Goal: Transaction & Acquisition: Purchase product/service

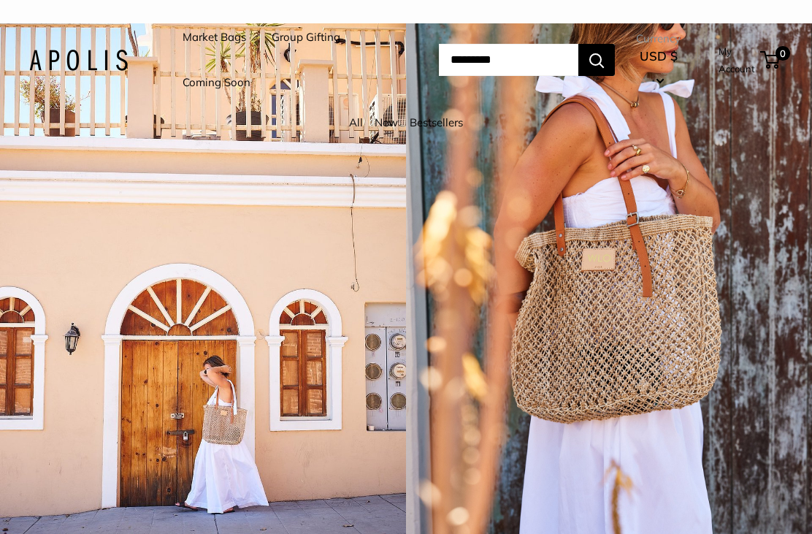
click at [231, 36] on link "Market Bags" at bounding box center [215, 37] width 64 height 20
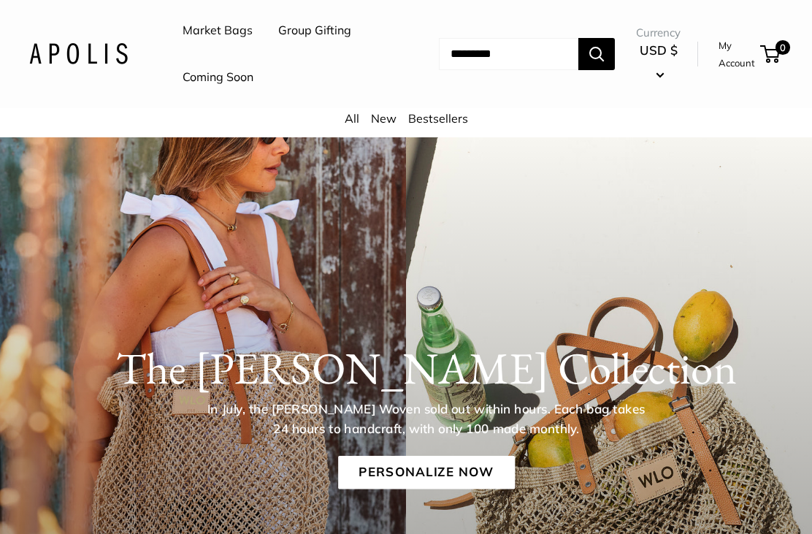
scroll to position [20, 0]
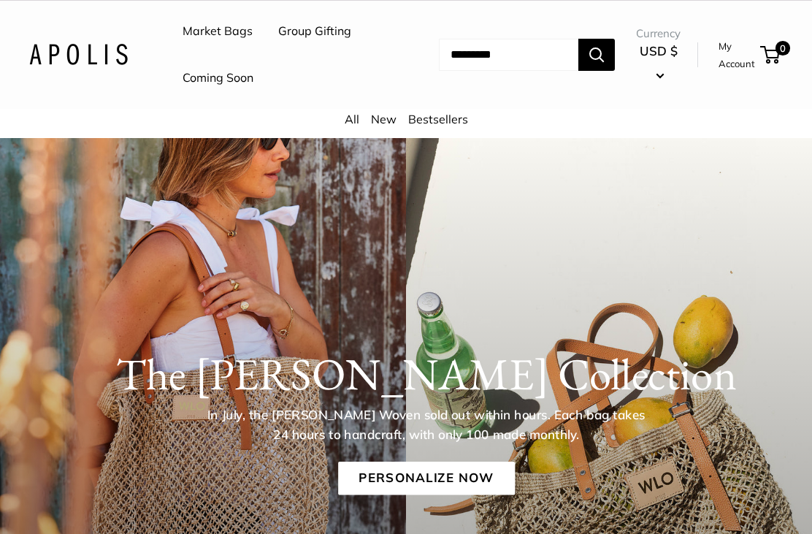
click at [472, 477] on link "Personalize Now" at bounding box center [426, 478] width 177 height 34
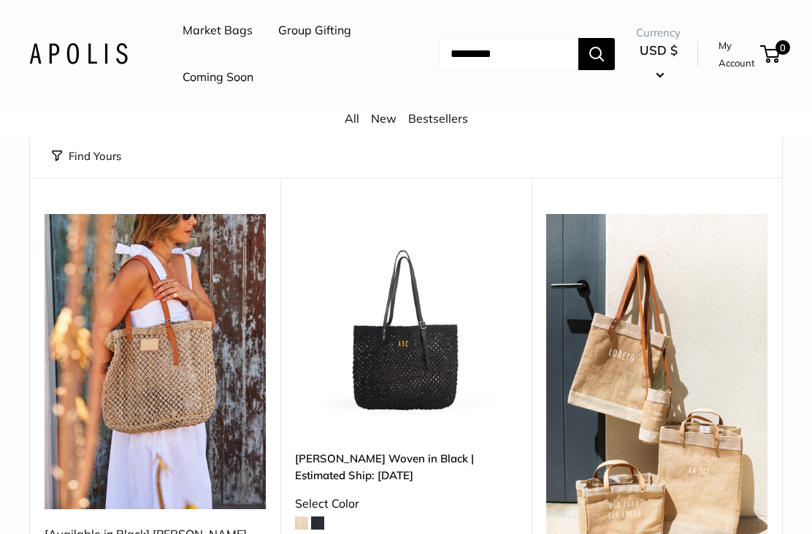
scroll to position [269, 0]
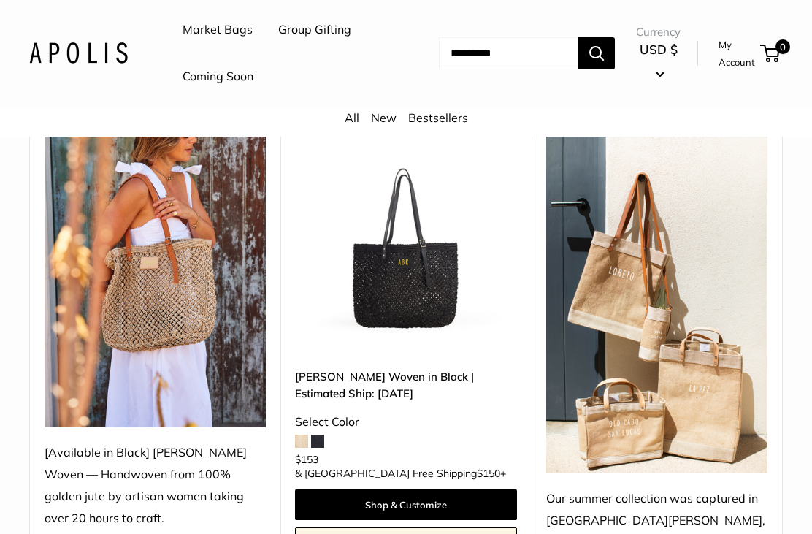
click at [494, 383] on link "Mercado Woven in Black | Estimated Ship: Oct. 19th" at bounding box center [405, 386] width 221 height 34
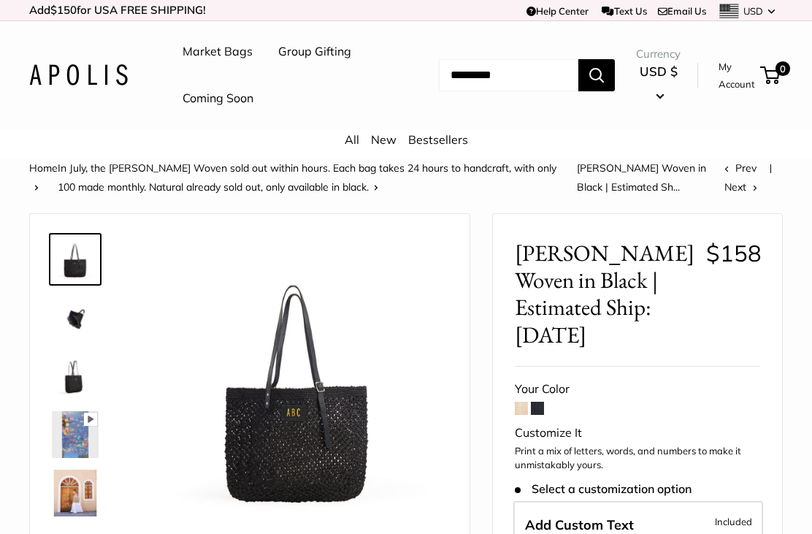
click at [84, 333] on img at bounding box center [75, 317] width 47 height 47
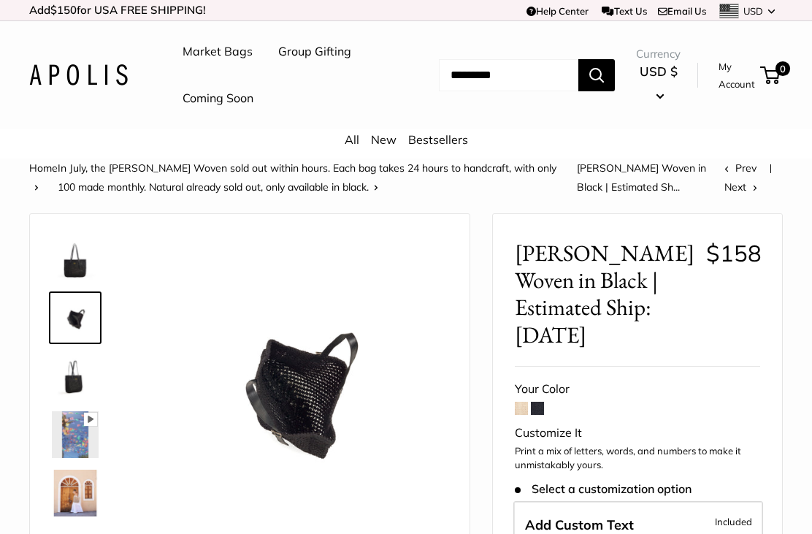
click at [76, 387] on img at bounding box center [75, 376] width 47 height 47
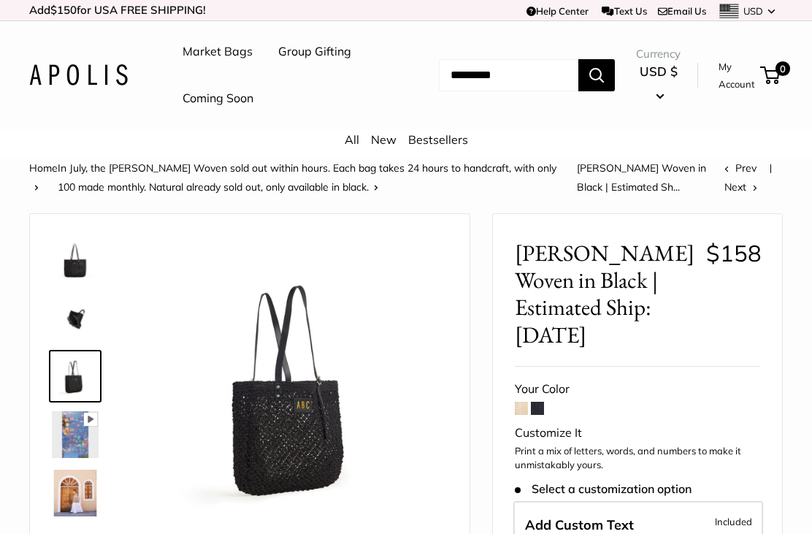
click at [91, 330] on img at bounding box center [75, 317] width 47 height 47
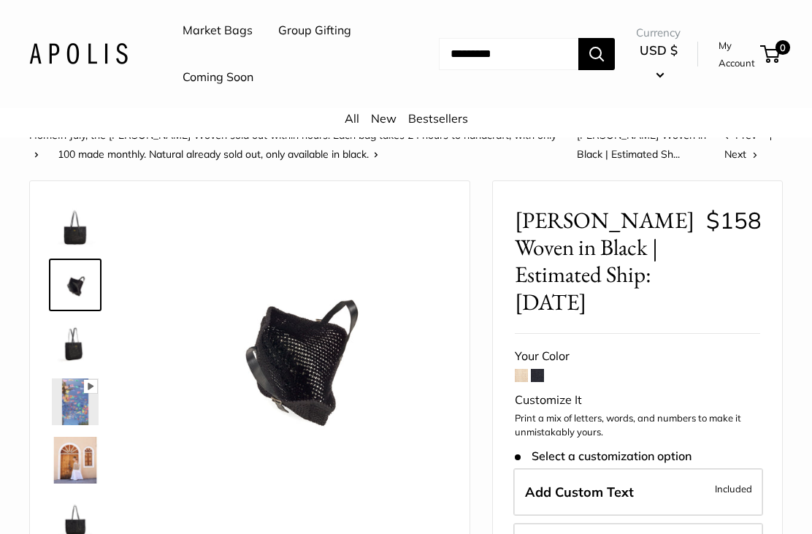
click at [329, 413] on img at bounding box center [297, 353] width 301 height 301
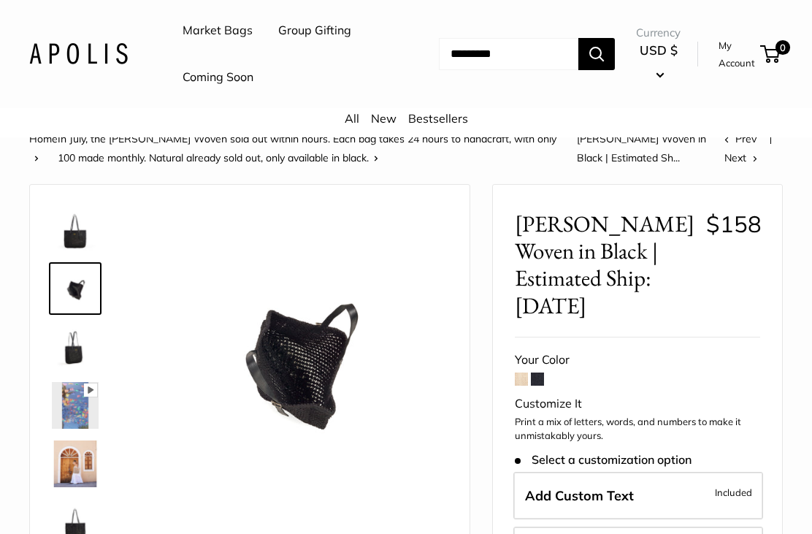
scroll to position [22, 0]
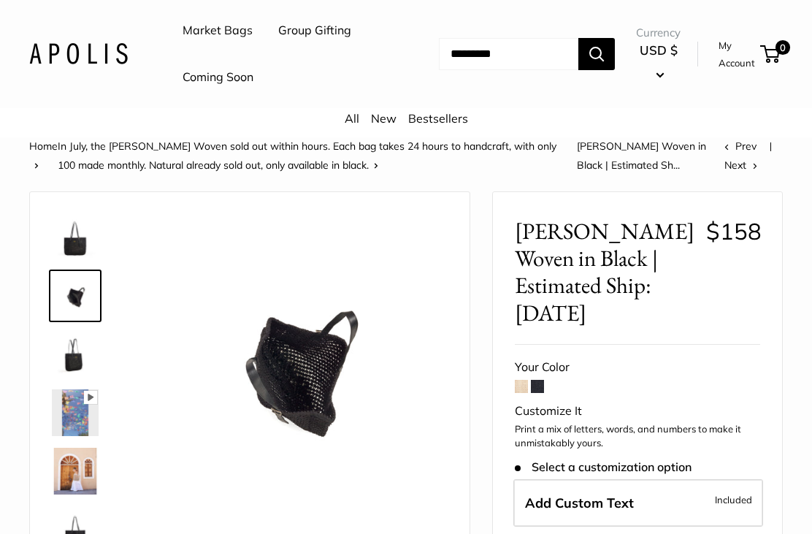
click at [80, 354] on img at bounding box center [75, 354] width 47 height 47
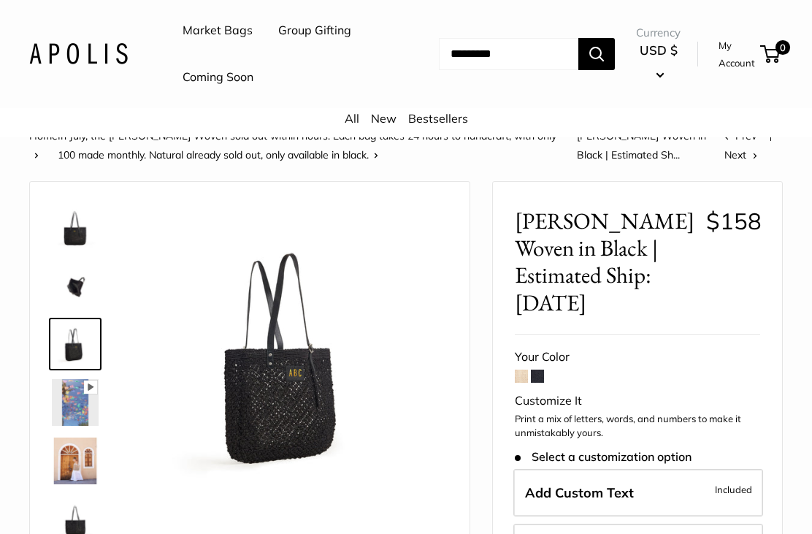
scroll to position [26, 0]
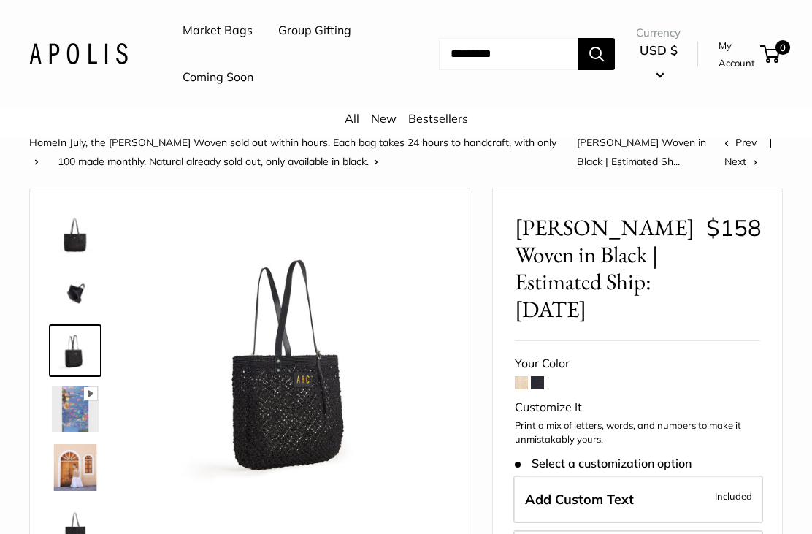
click at [300, 431] on img at bounding box center [297, 360] width 301 height 301
click at [78, 405] on img at bounding box center [75, 409] width 47 height 47
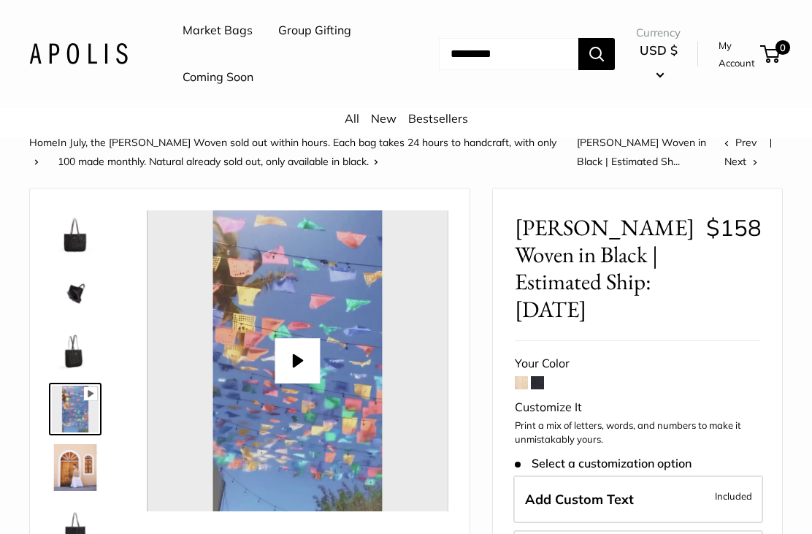
click at [284, 370] on button "Play" at bounding box center [297, 360] width 45 height 45
click at [86, 474] on img at bounding box center [75, 467] width 47 height 47
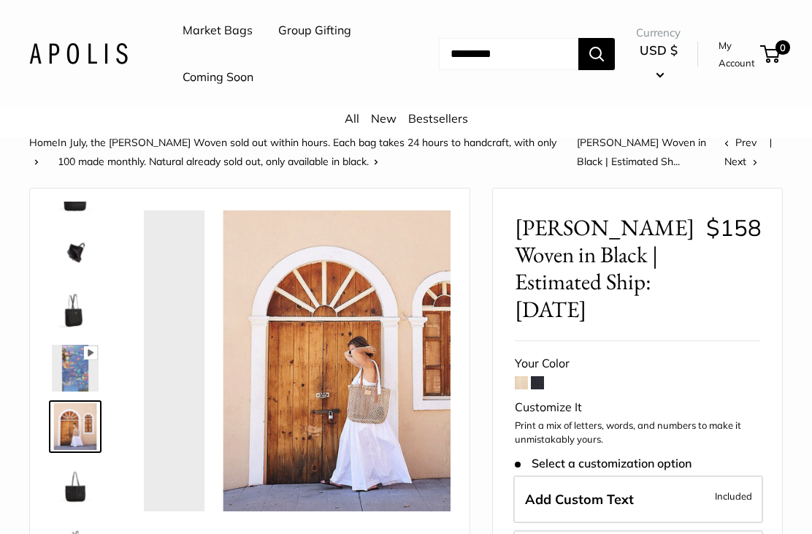
scroll to position [45, 0]
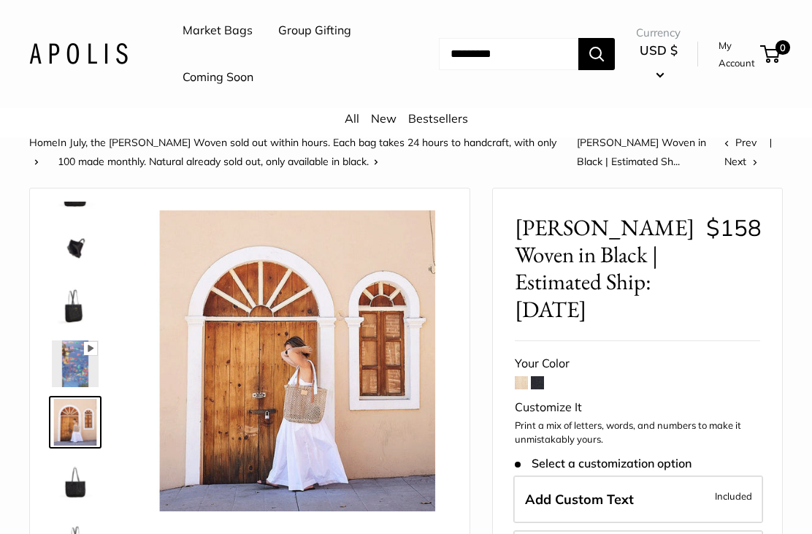
type input "*****"
click at [79, 486] on img at bounding box center [75, 480] width 47 height 47
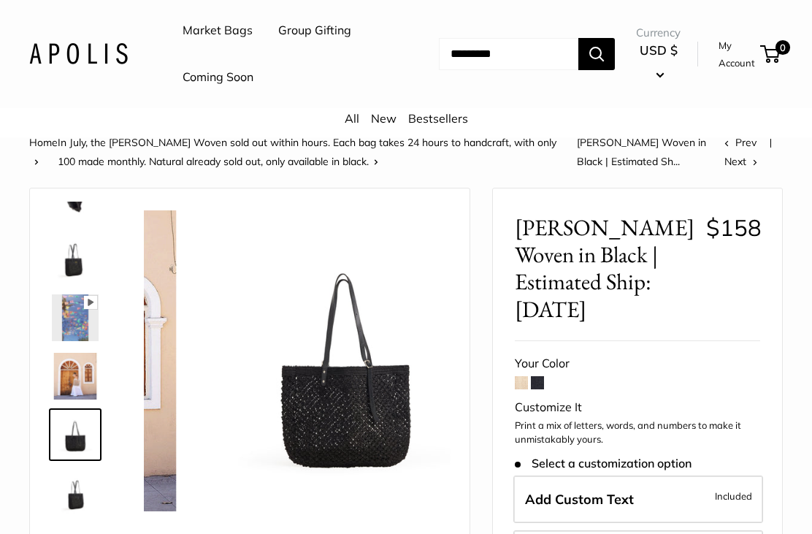
scroll to position [93, 0]
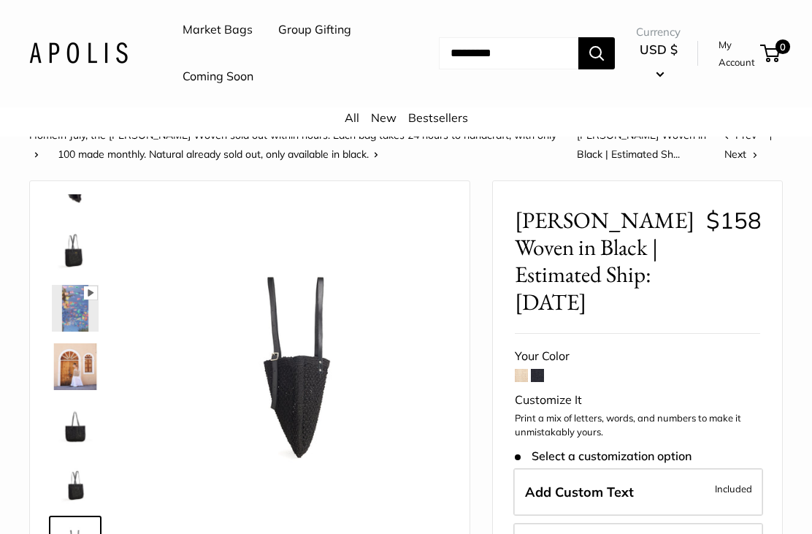
scroll to position [30, 0]
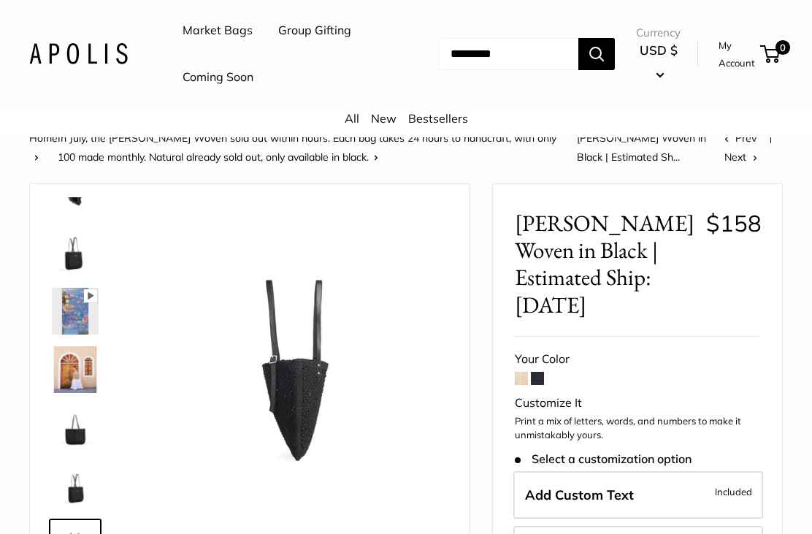
click at [313, 438] on img at bounding box center [297, 356] width 301 height 301
click at [324, 435] on img at bounding box center [297, 356] width 301 height 301
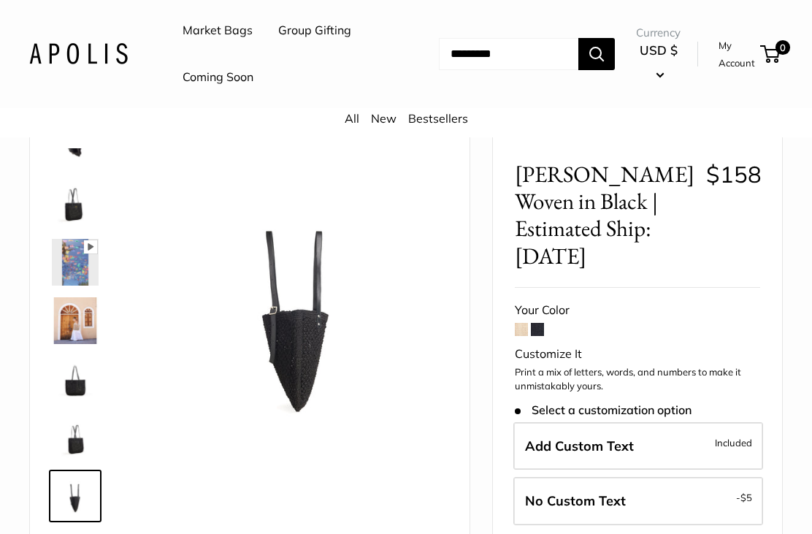
scroll to position [92, 0]
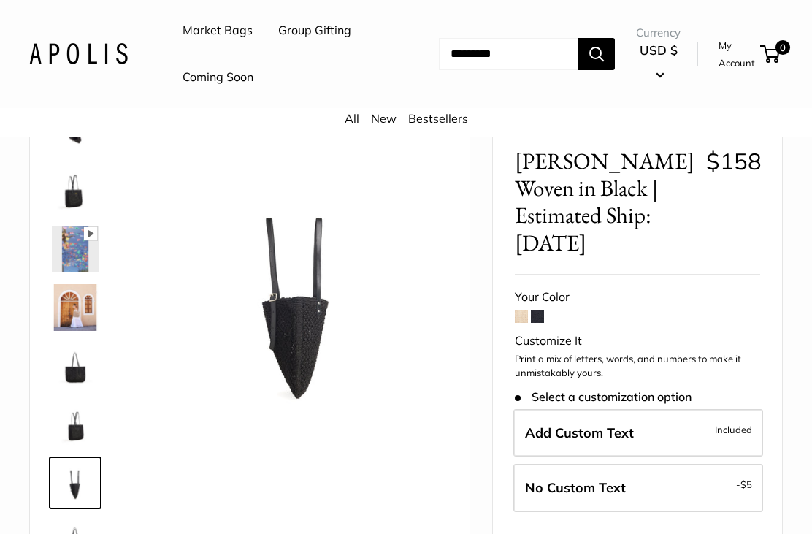
click at [88, 304] on img at bounding box center [75, 307] width 47 height 47
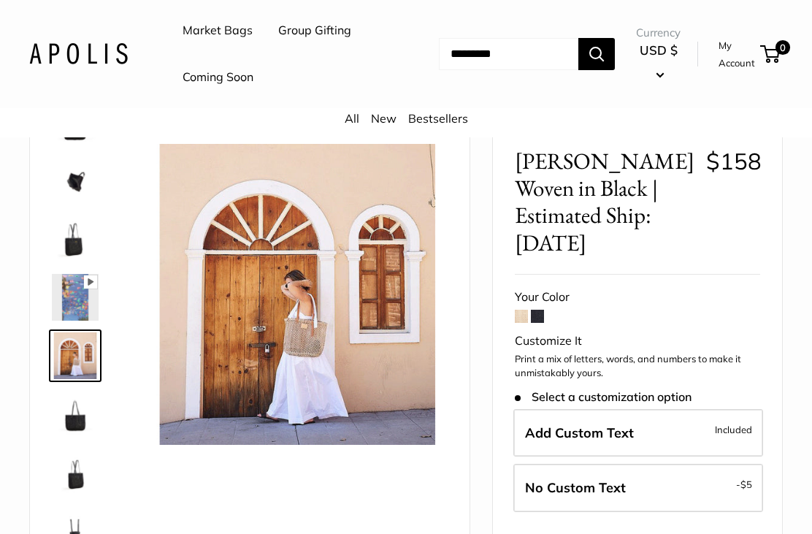
scroll to position [86, 0]
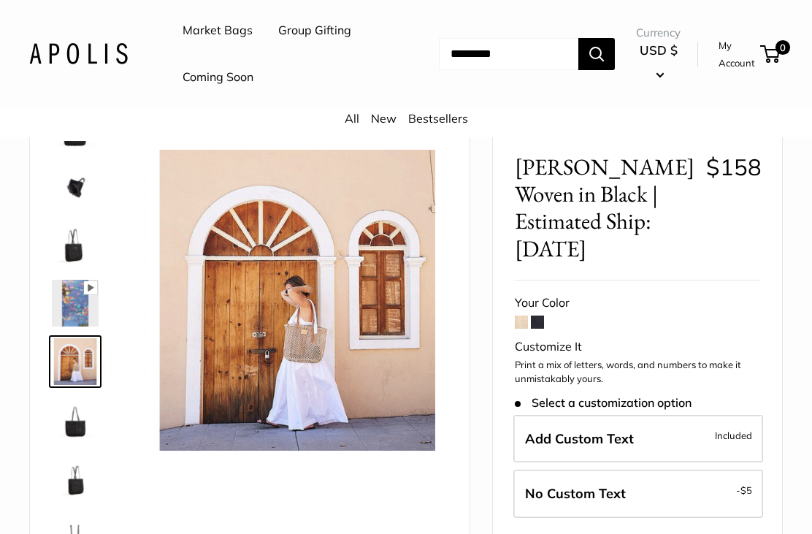
click at [331, 390] on img at bounding box center [297, 300] width 301 height 301
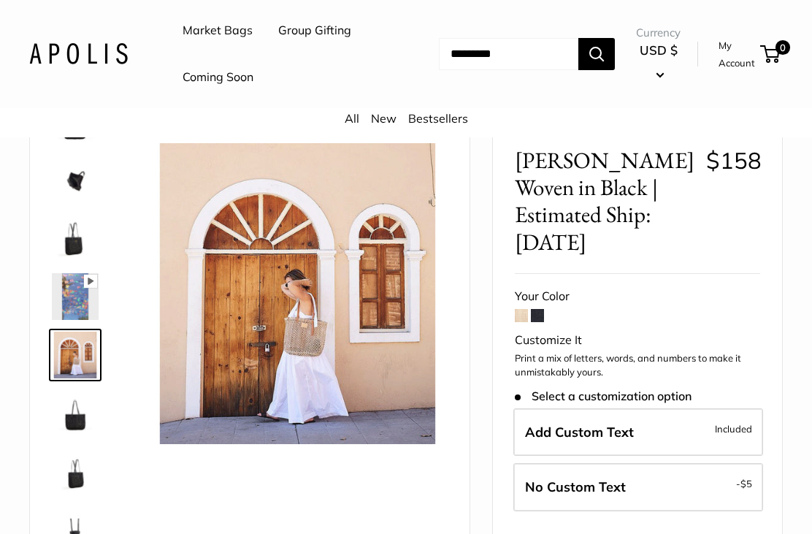
scroll to position [93, 0]
click at [337, 364] on img at bounding box center [297, 292] width 301 height 301
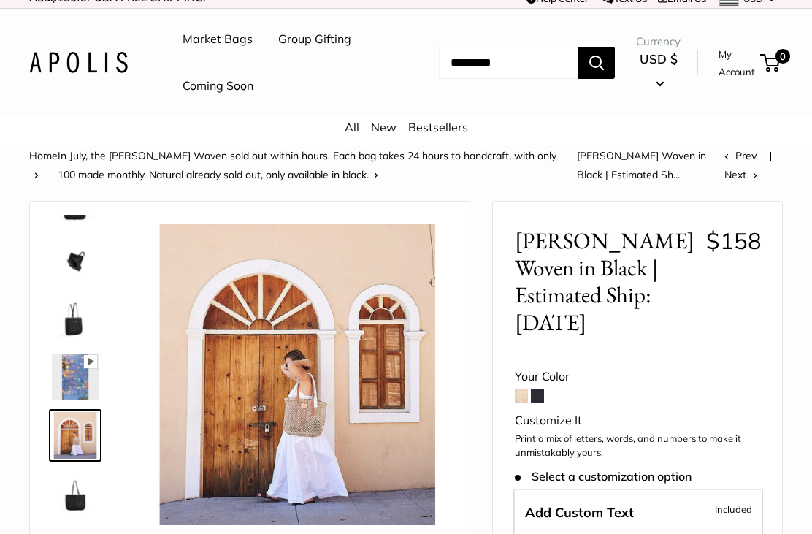
scroll to position [0, 0]
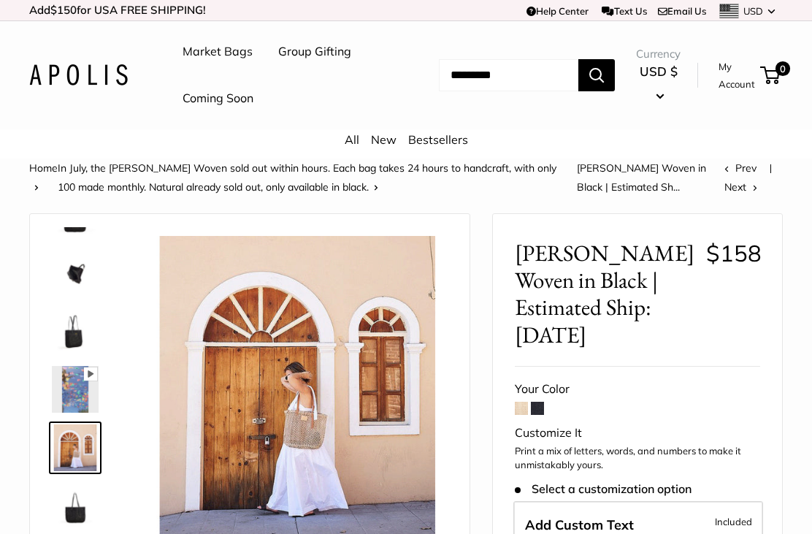
click at [84, 331] on img at bounding box center [75, 330] width 47 height 47
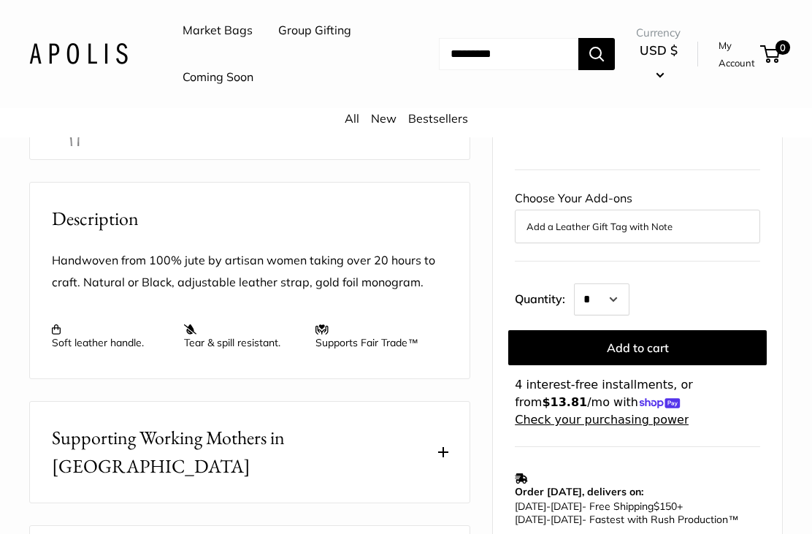
scroll to position [518, 0]
click at [433, 270] on p "Handwoven from 100% jute by artisan women taking over 20 hours to craft. Natura…" at bounding box center [250, 272] width 396 height 44
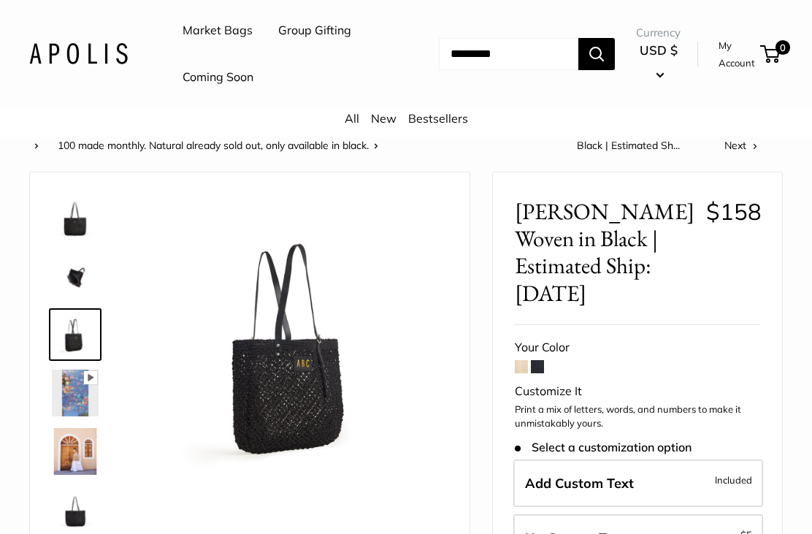
scroll to position [41, 0]
click at [91, 221] on img at bounding box center [75, 218] width 47 height 47
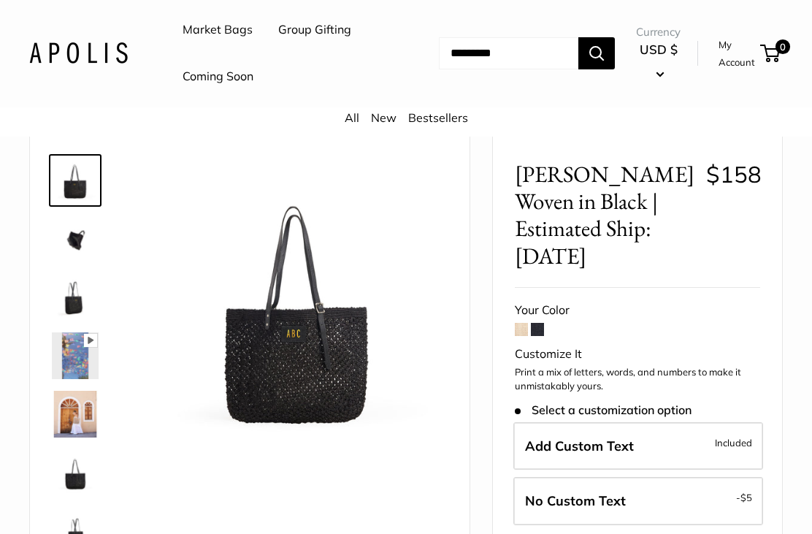
scroll to position [79, 0]
click at [328, 415] on img at bounding box center [297, 307] width 301 height 301
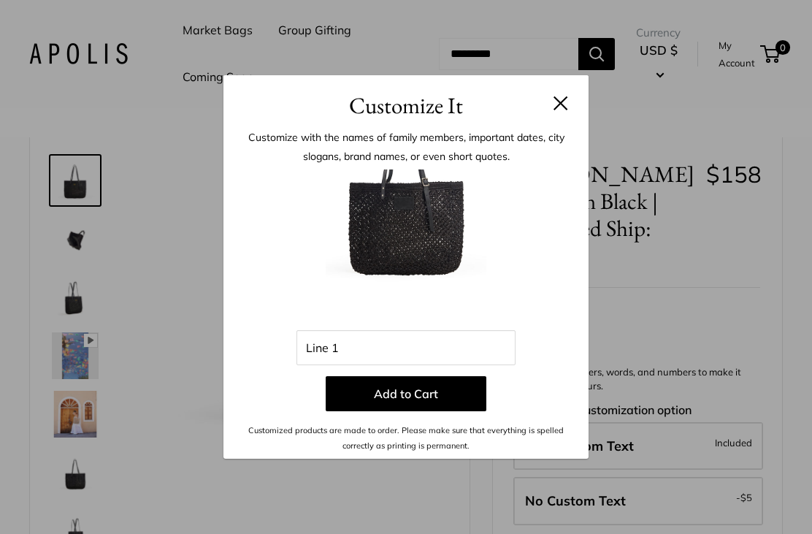
click at [581, 123] on header "Customize It" at bounding box center [405, 98] width 365 height 47
click at [559, 110] on button at bounding box center [560, 103] width 15 height 15
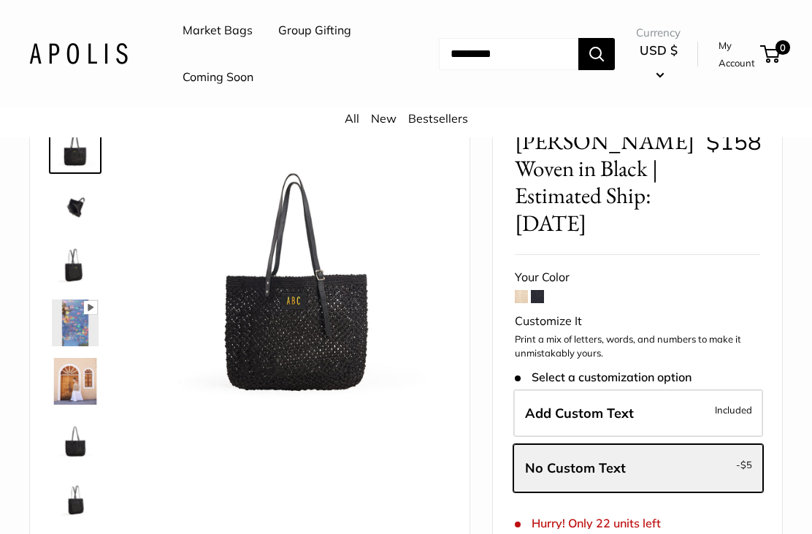
scroll to position [112, 0]
click at [527, 289] on span at bounding box center [521, 295] width 13 height 13
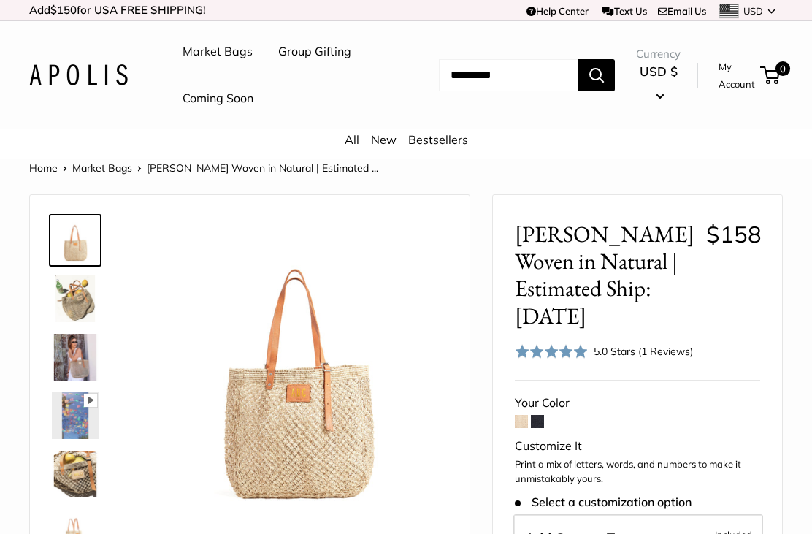
click at [66, 305] on img at bounding box center [75, 298] width 47 height 47
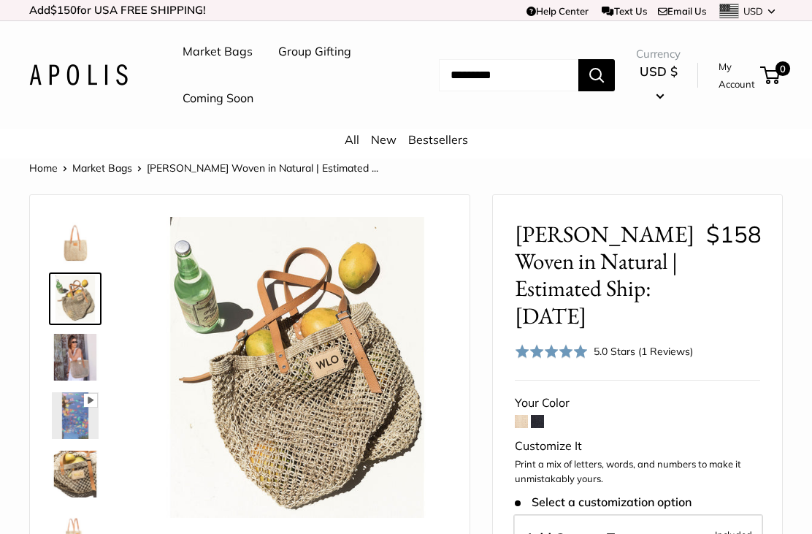
click at [64, 357] on img at bounding box center [75, 357] width 47 height 47
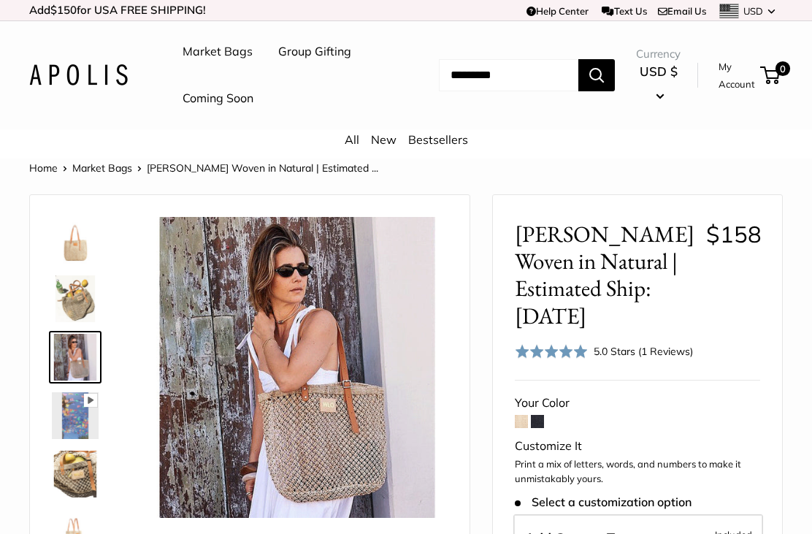
click at [75, 422] on img at bounding box center [75, 415] width 47 height 47
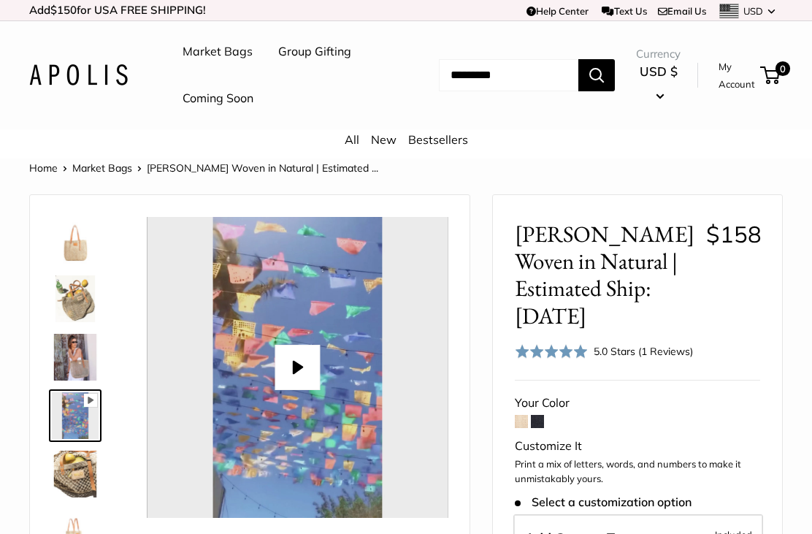
click at [61, 471] on img at bounding box center [75, 474] width 47 height 47
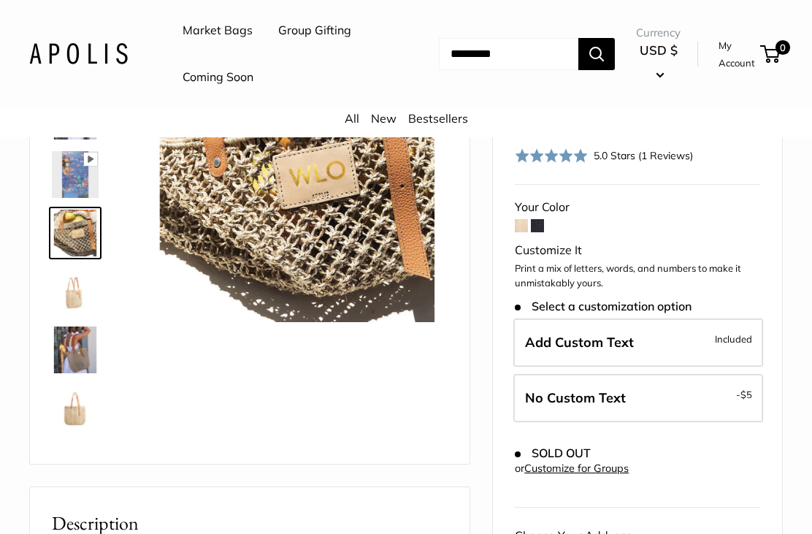
scroll to position [204, 0]
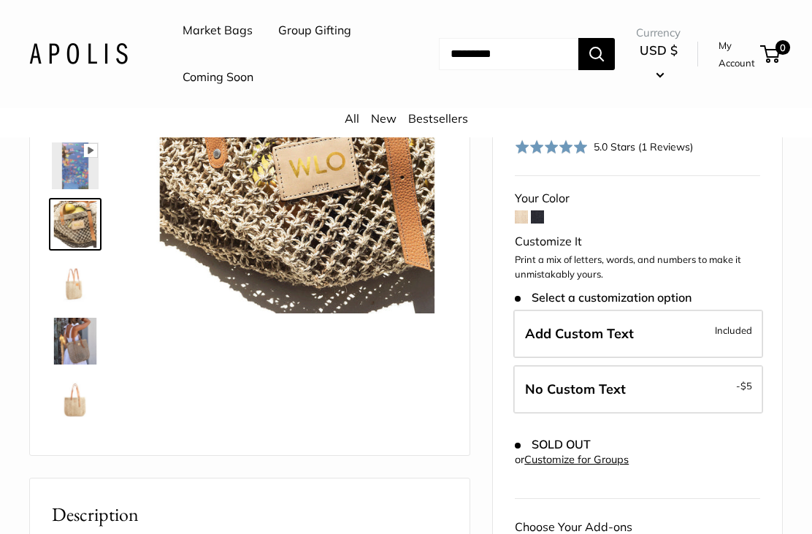
click at [61, 353] on img at bounding box center [75, 341] width 47 height 47
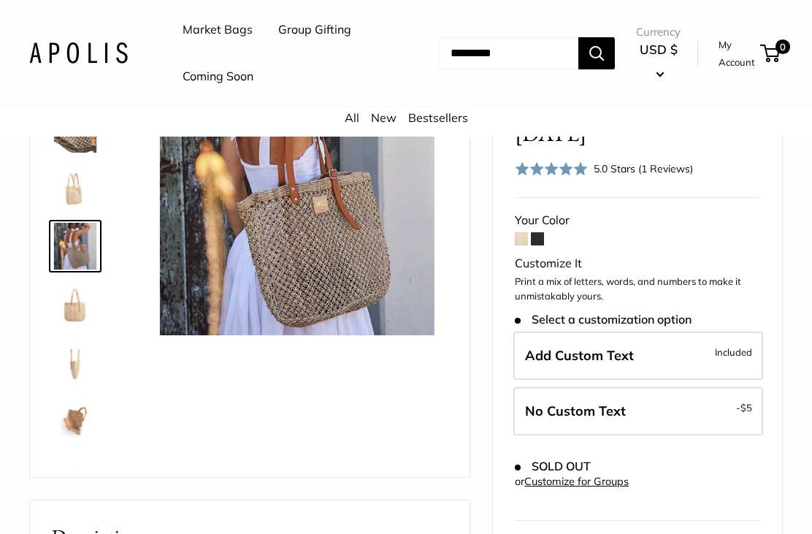
scroll to position [215, 0]
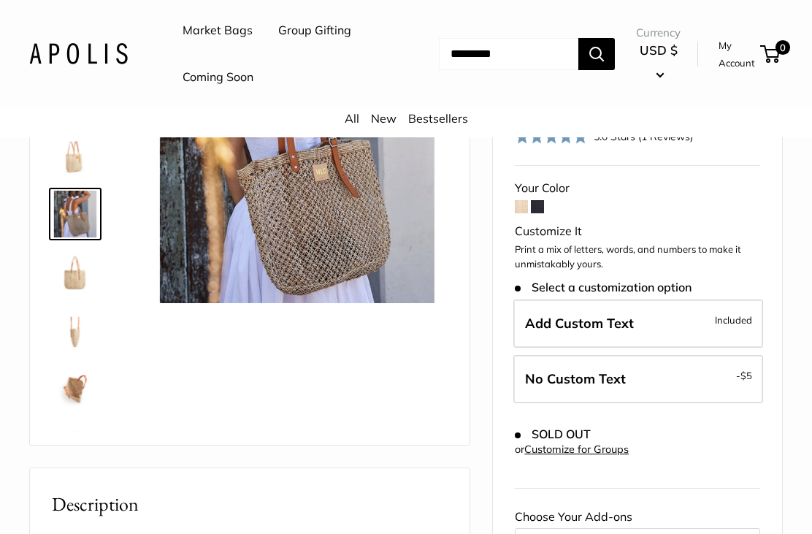
click at [70, 391] on img at bounding box center [75, 389] width 47 height 47
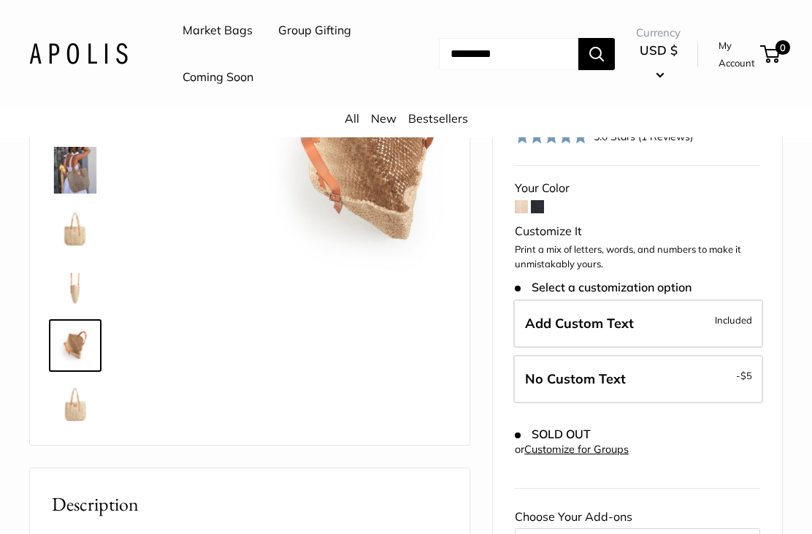
scroll to position [210, 0]
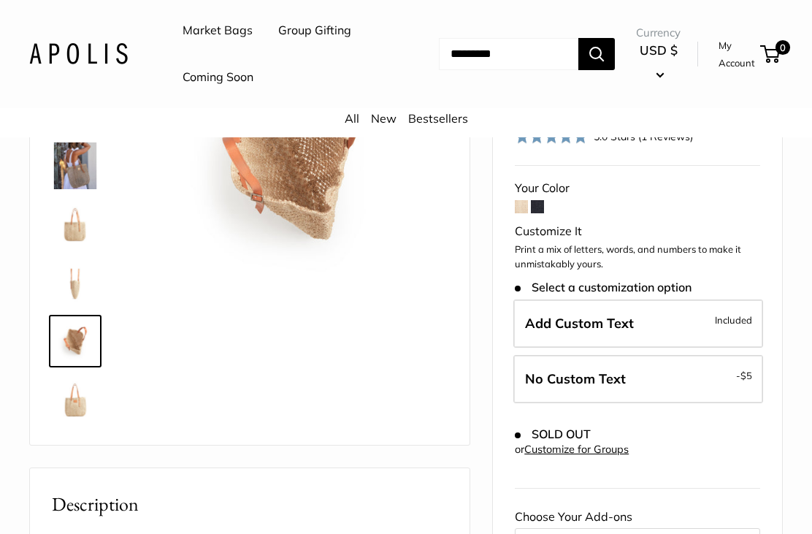
click at [719, 313] on label "Add Custom Text Included" at bounding box center [638, 323] width 250 height 48
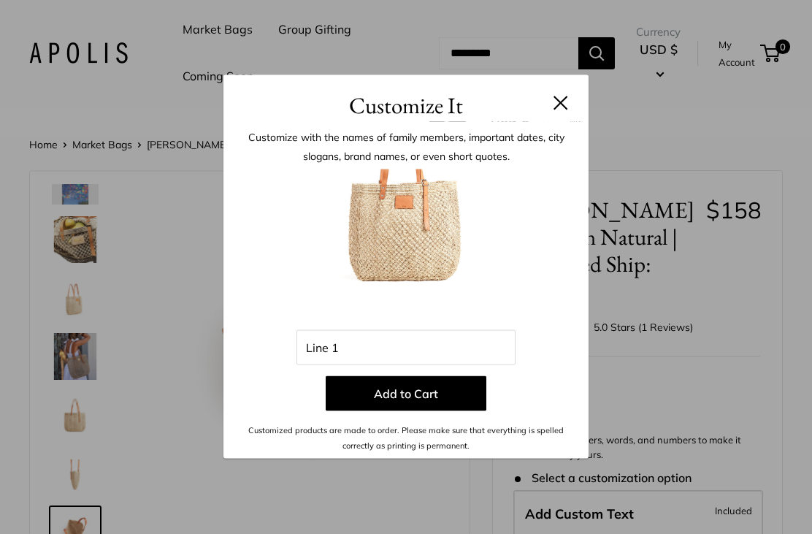
scroll to position [0, 0]
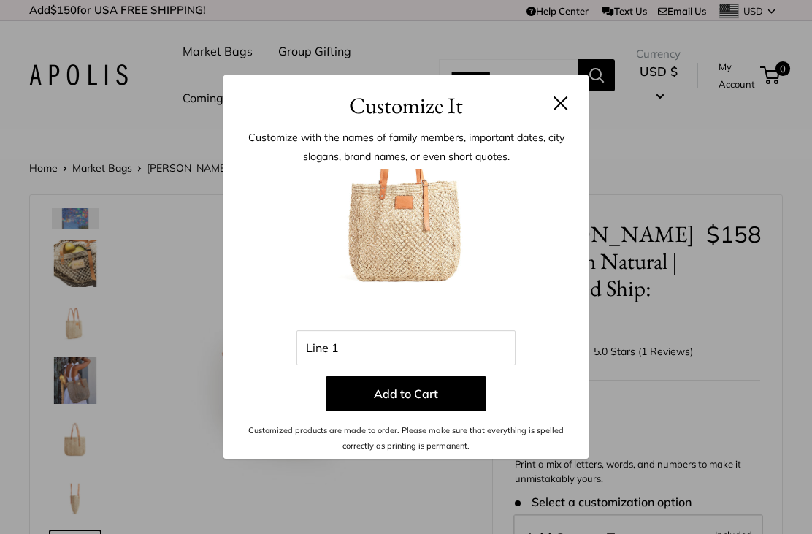
click at [566, 100] on button at bounding box center [560, 103] width 15 height 15
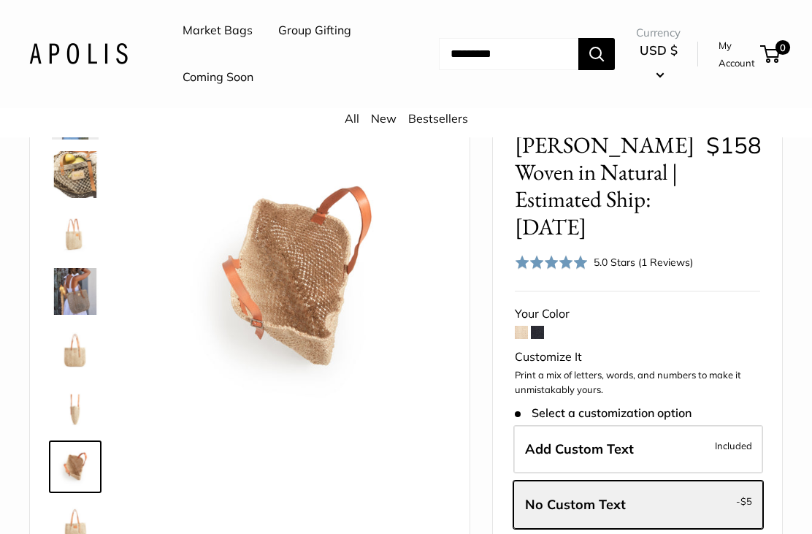
scroll to position [126, 0]
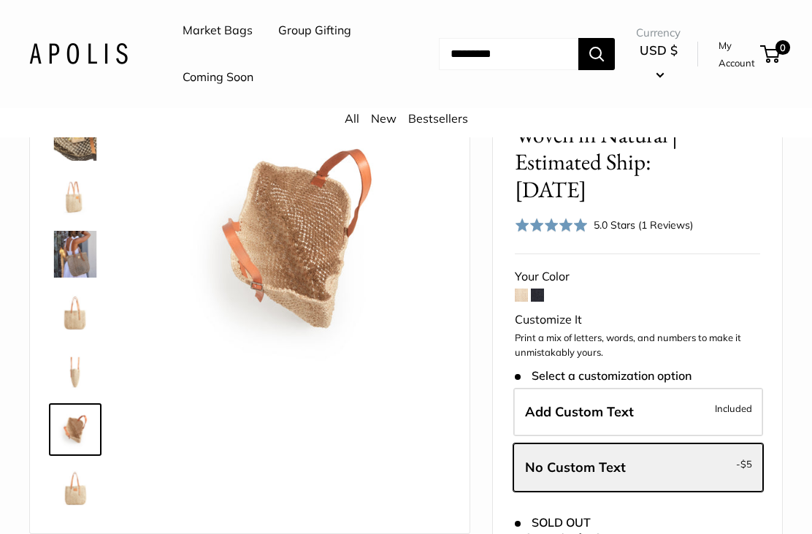
click at [67, 488] on img at bounding box center [75, 487] width 47 height 47
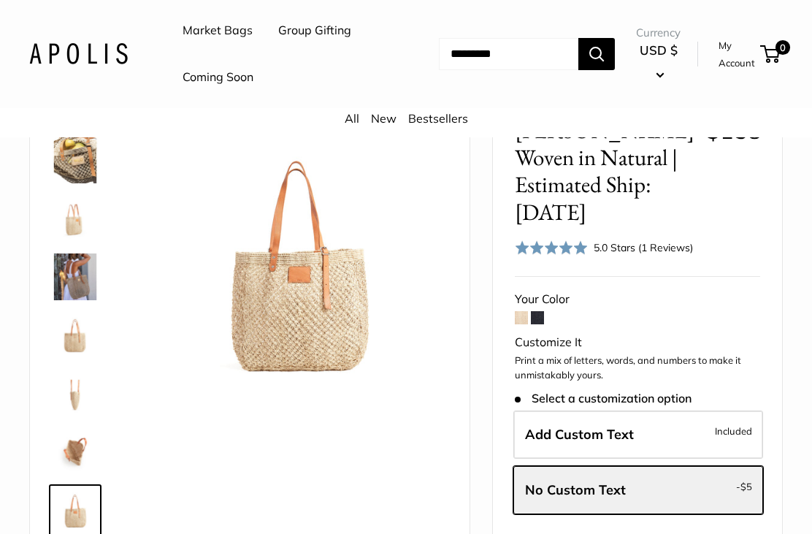
scroll to position [87, 0]
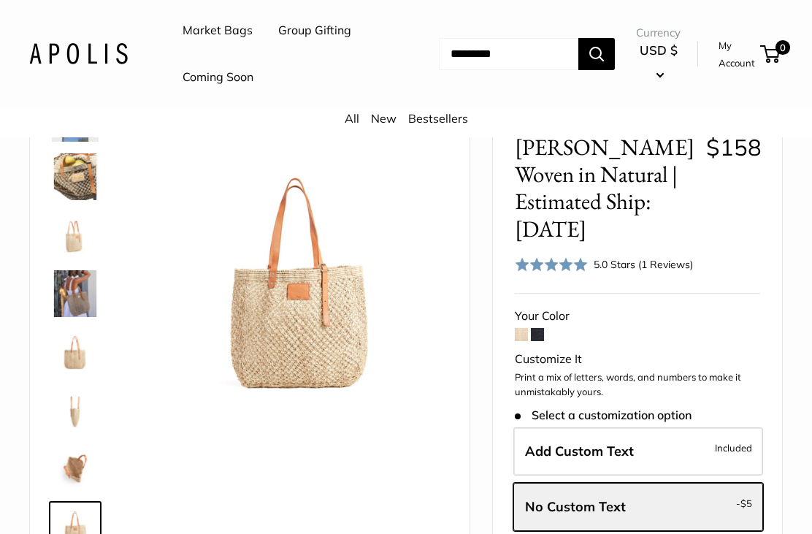
click at [67, 465] on img at bounding box center [75, 468] width 47 height 47
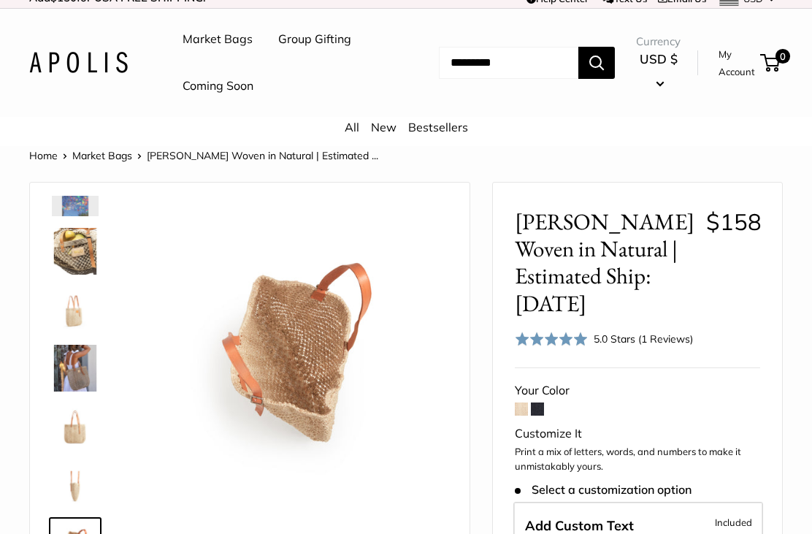
click at [61, 369] on img at bounding box center [75, 368] width 47 height 47
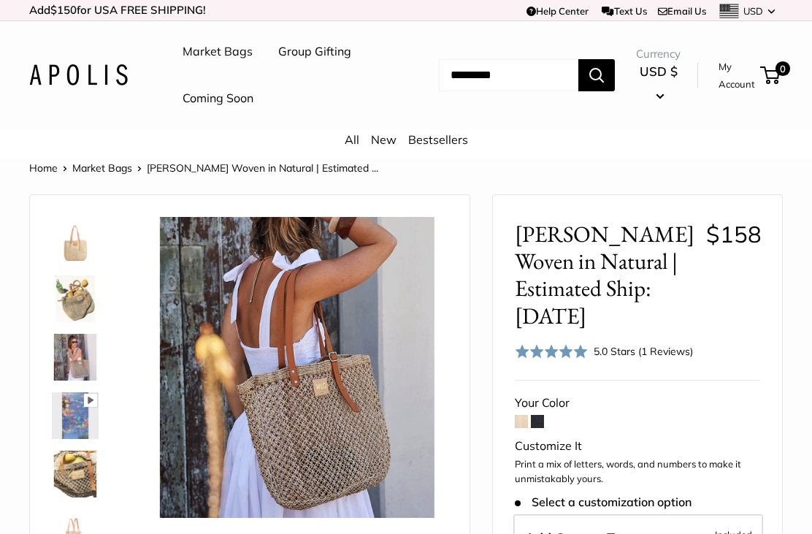
scroll to position [0, 0]
click at [71, 357] on img at bounding box center [75, 357] width 47 height 47
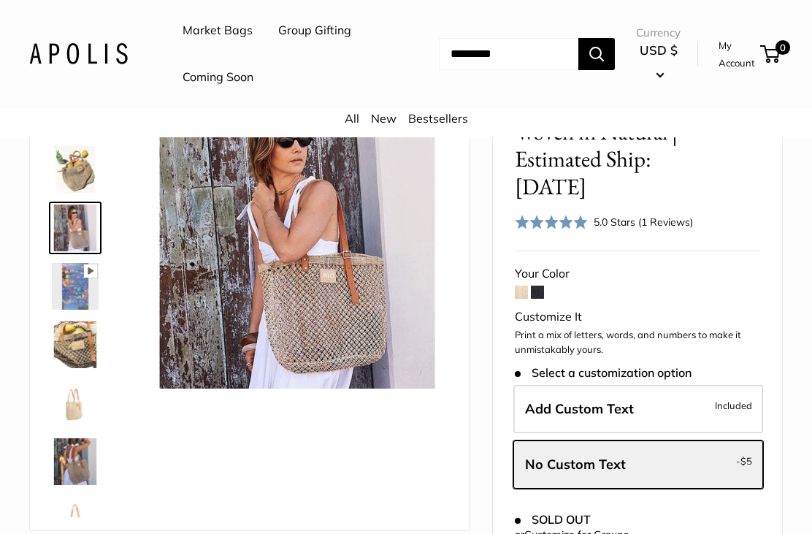
scroll to position [139, 0]
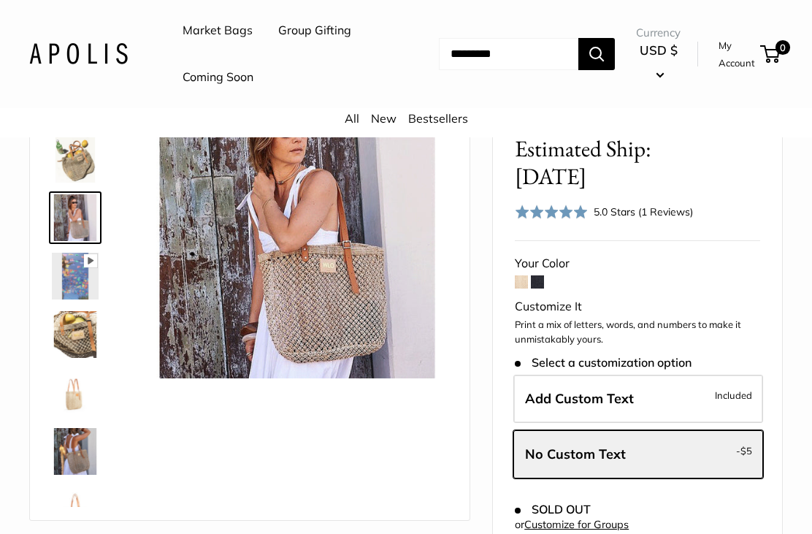
click at [543, 275] on span at bounding box center [537, 281] width 13 height 13
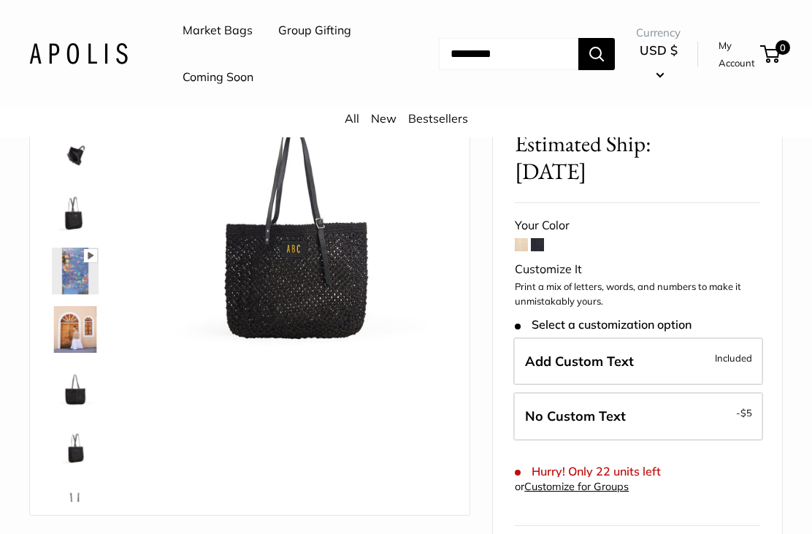
click at [708, 338] on label "Add Custom Text Included" at bounding box center [638, 361] width 250 height 48
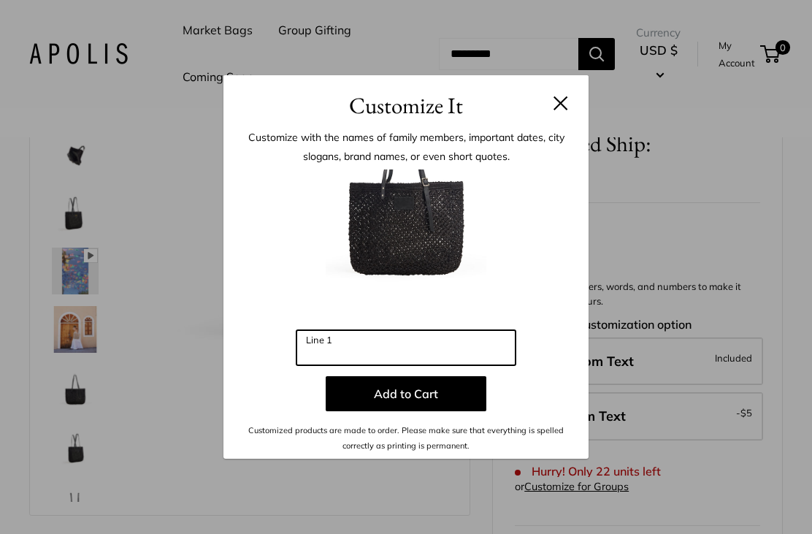
click at [422, 365] on input "Line 1" at bounding box center [405, 347] width 219 height 35
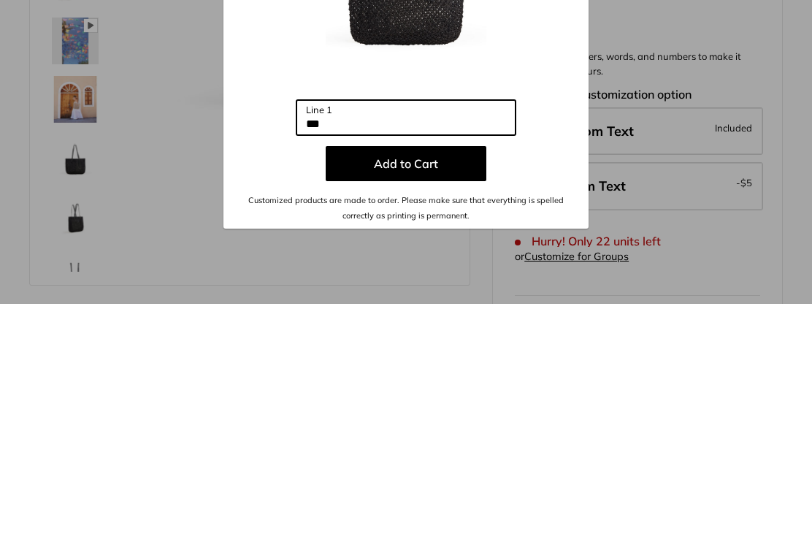
type input "***"
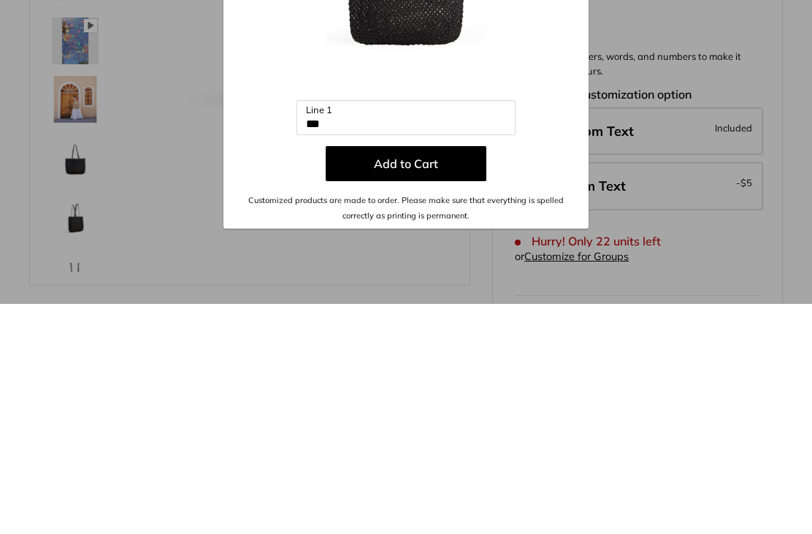
click at [453, 376] on button "Add to Cart" at bounding box center [406, 393] width 161 height 35
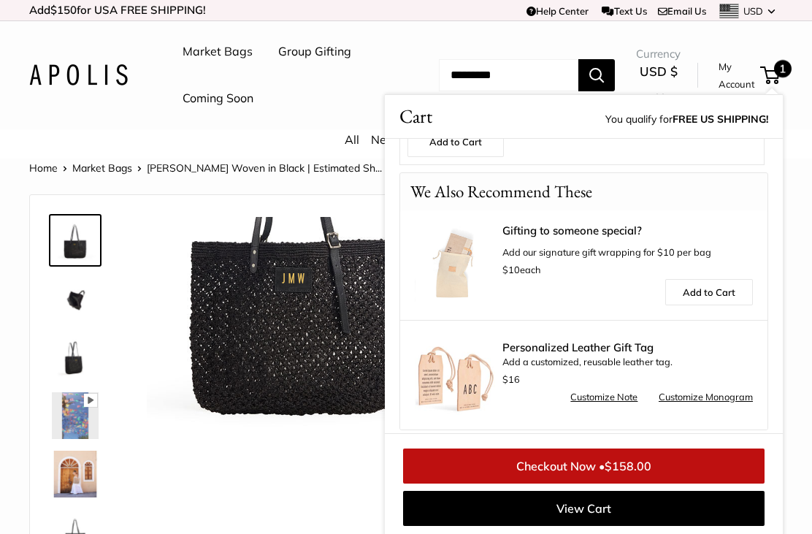
scroll to position [267, 0]
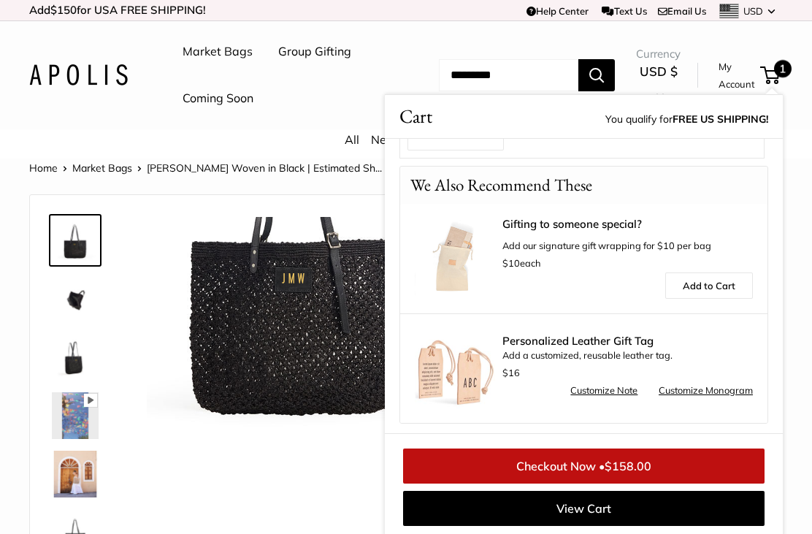
click at [664, 459] on link "Checkout Now • $158.00" at bounding box center [583, 465] width 361 height 35
